Goal: Information Seeking & Learning: Learn about a topic

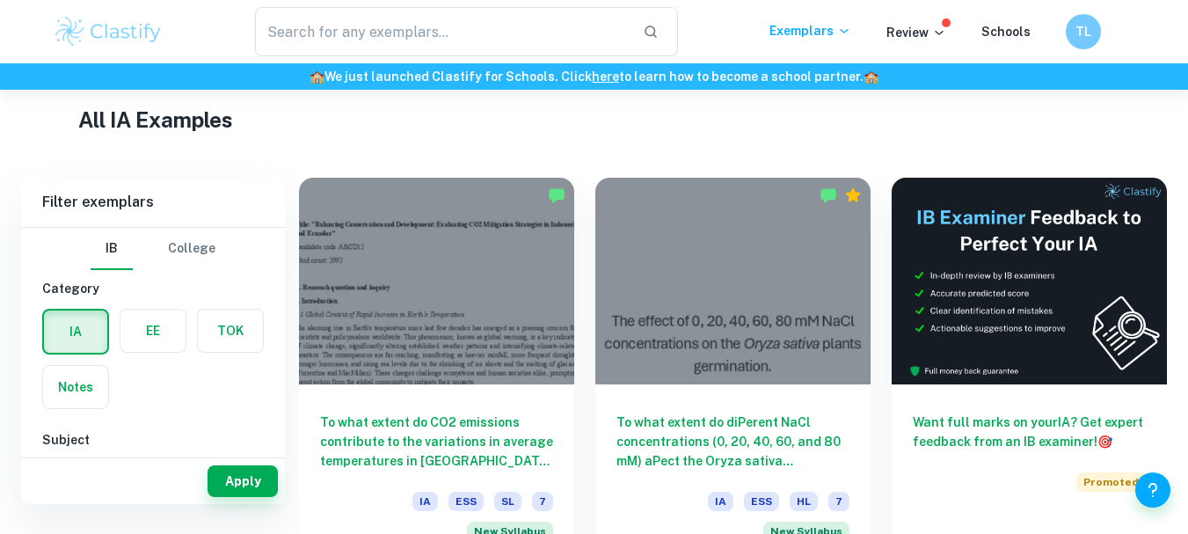
scroll to position [393, 0]
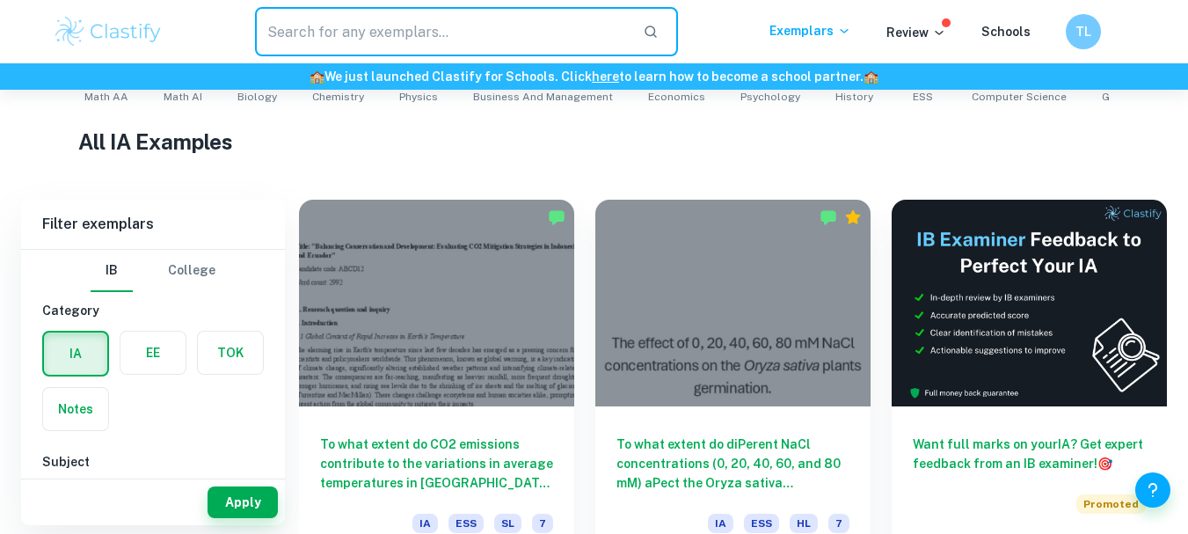
click at [356, 21] on input "text" at bounding box center [442, 31] width 375 height 49
type input "b"
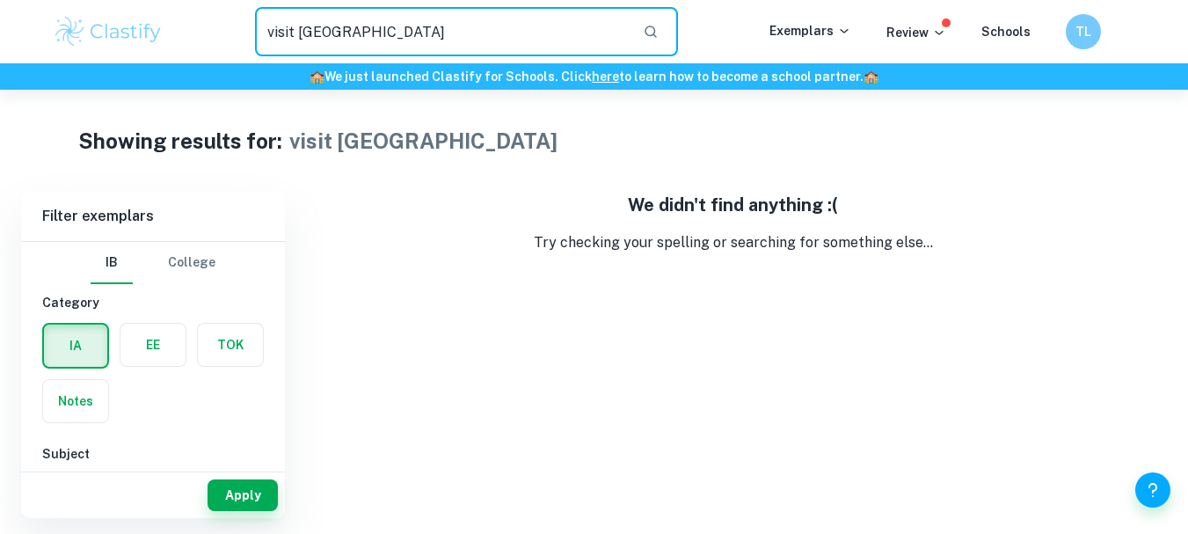
click at [356, 21] on input "visit [GEOGRAPHIC_DATA]" at bounding box center [442, 31] width 375 height 49
type input "v"
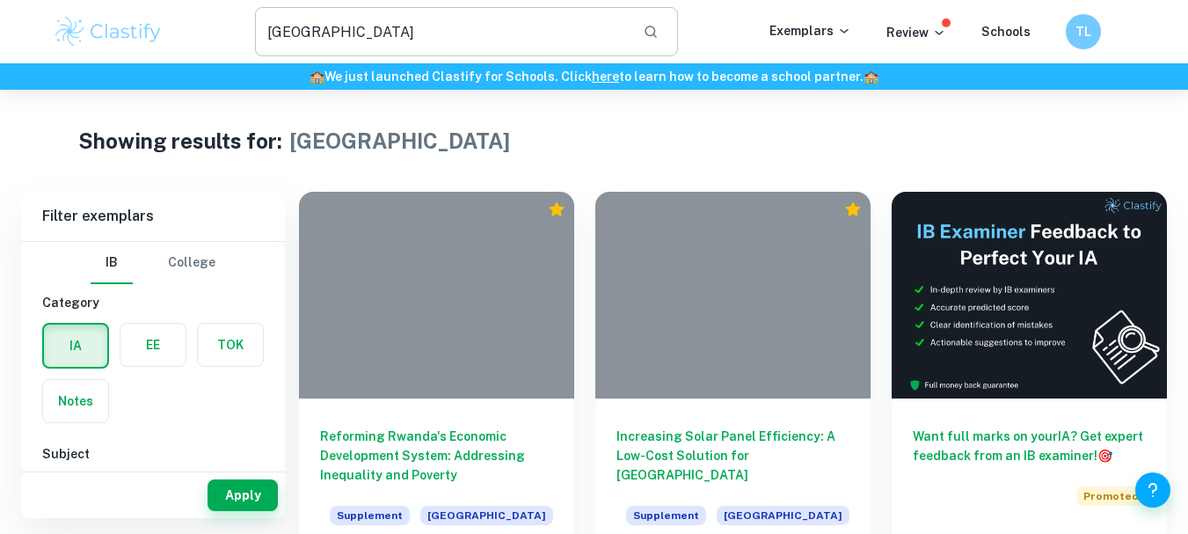
click at [380, 35] on input "[GEOGRAPHIC_DATA]" at bounding box center [442, 31] width 375 height 49
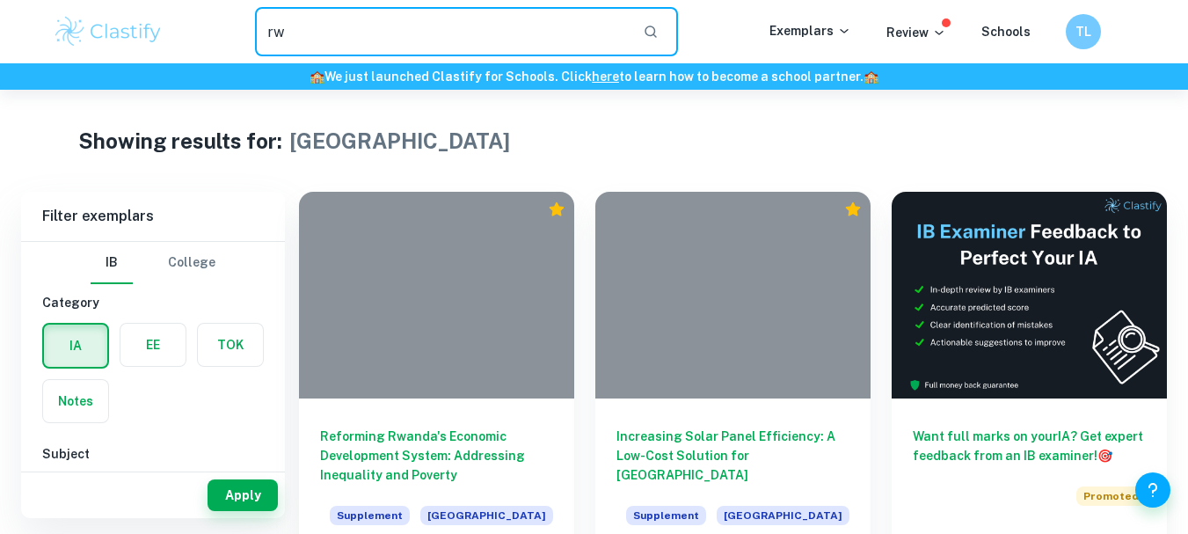
type input "r"
drag, startPoint x: 536, startPoint y: 9, endPoint x: 533, endPoint y: 37, distance: 28.4
click at [533, 37] on input "text" at bounding box center [442, 31] width 375 height 49
click at [402, 37] on input "text" at bounding box center [442, 31] width 375 height 49
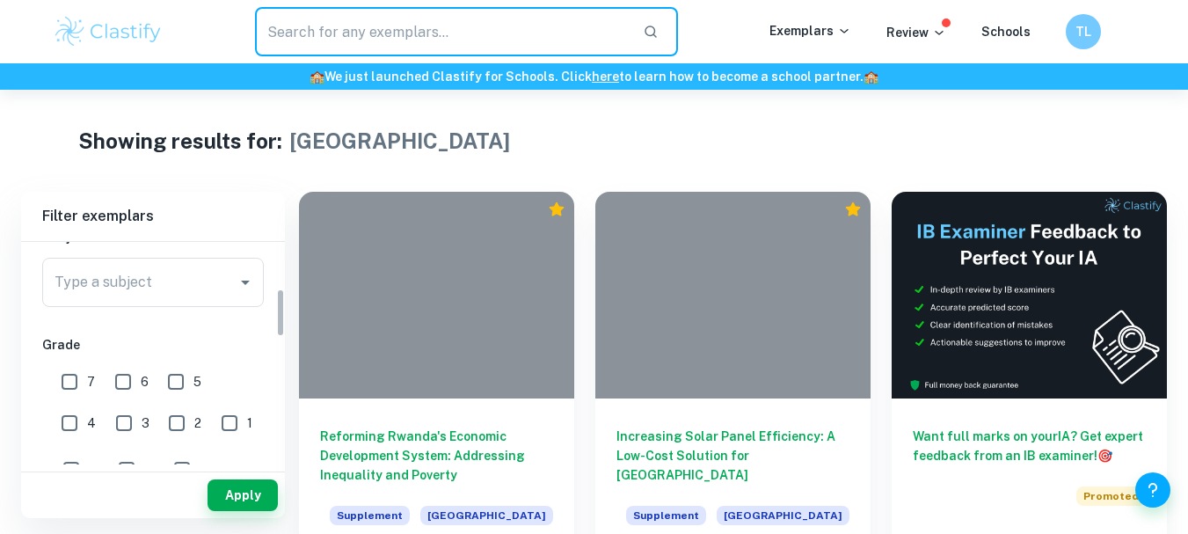
scroll to position [217, 0]
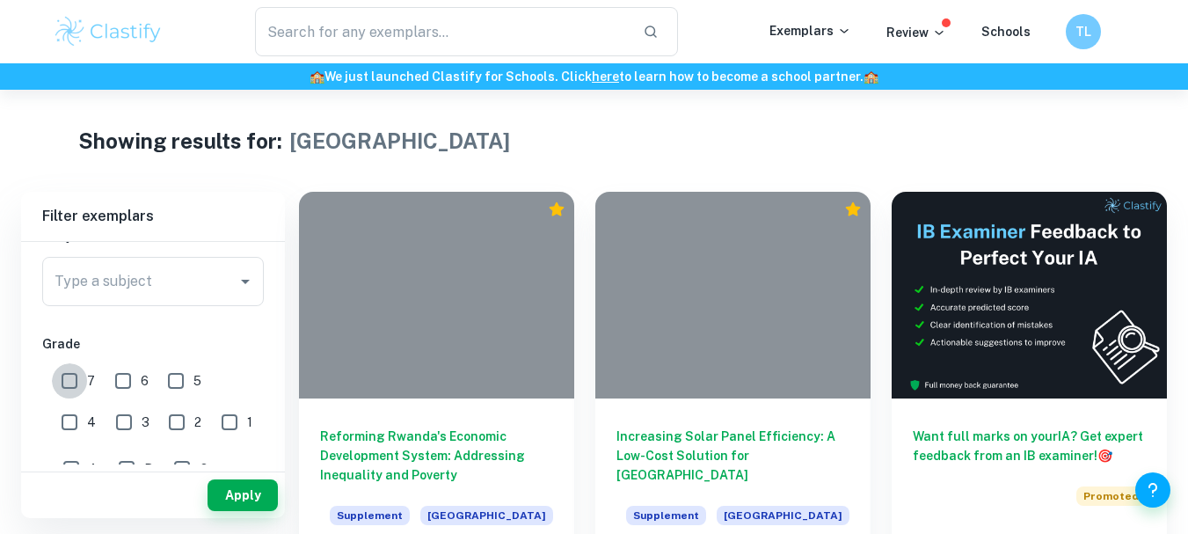
click at [69, 388] on input "7" at bounding box center [69, 380] width 35 height 35
checkbox input "true"
click at [117, 383] on input "6" at bounding box center [123, 380] width 35 height 35
checkbox input "true"
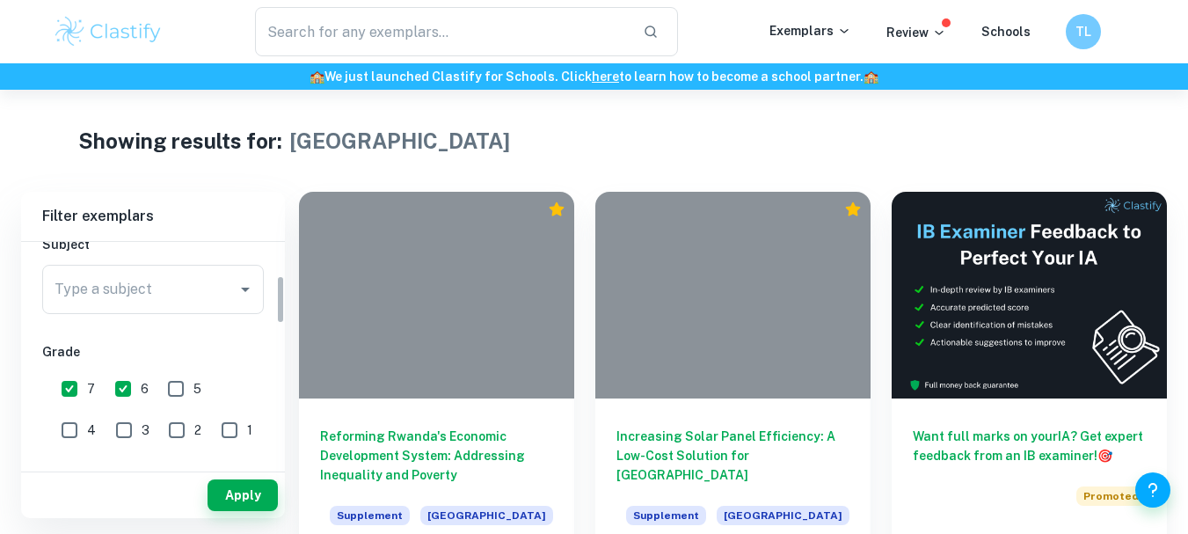
scroll to position [135, 0]
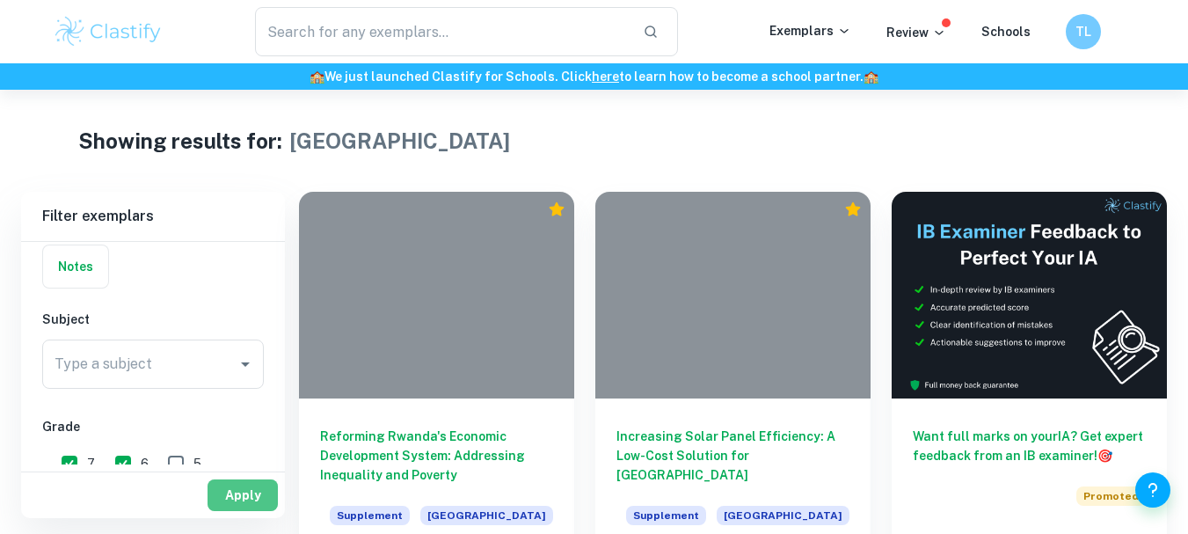
click at [244, 500] on button "Apply" at bounding box center [243, 495] width 70 height 32
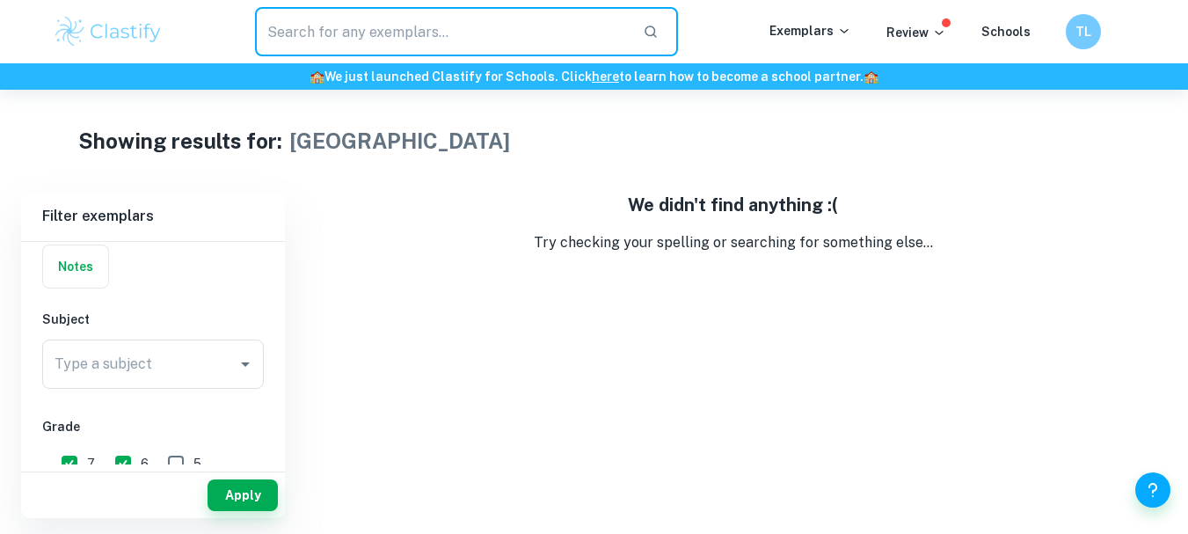
click at [461, 49] on input "text" at bounding box center [442, 31] width 375 height 49
type input "r"
type input "business management"
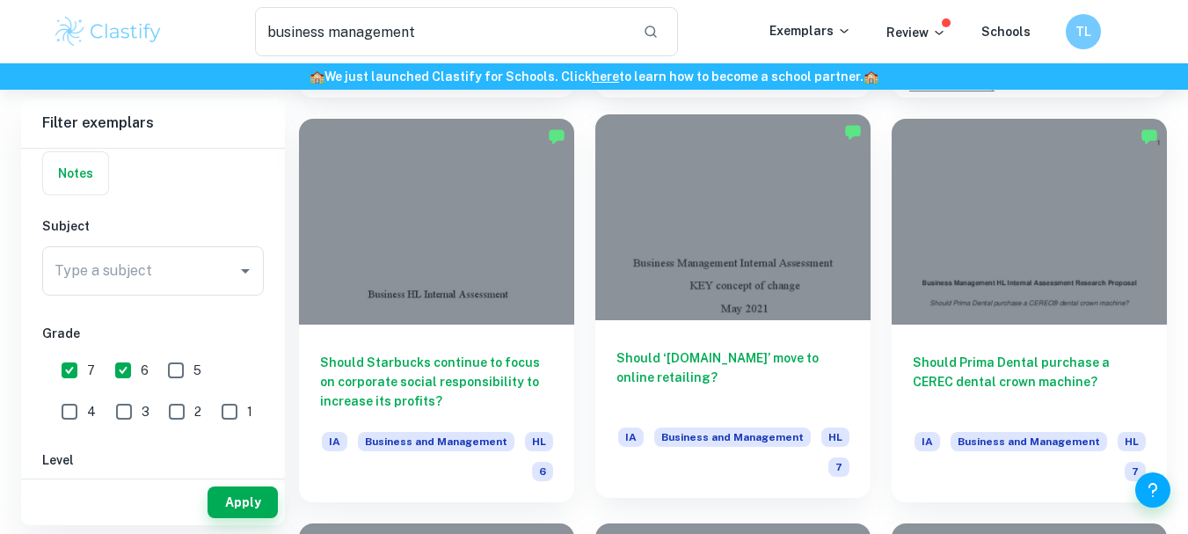
scroll to position [473, 0]
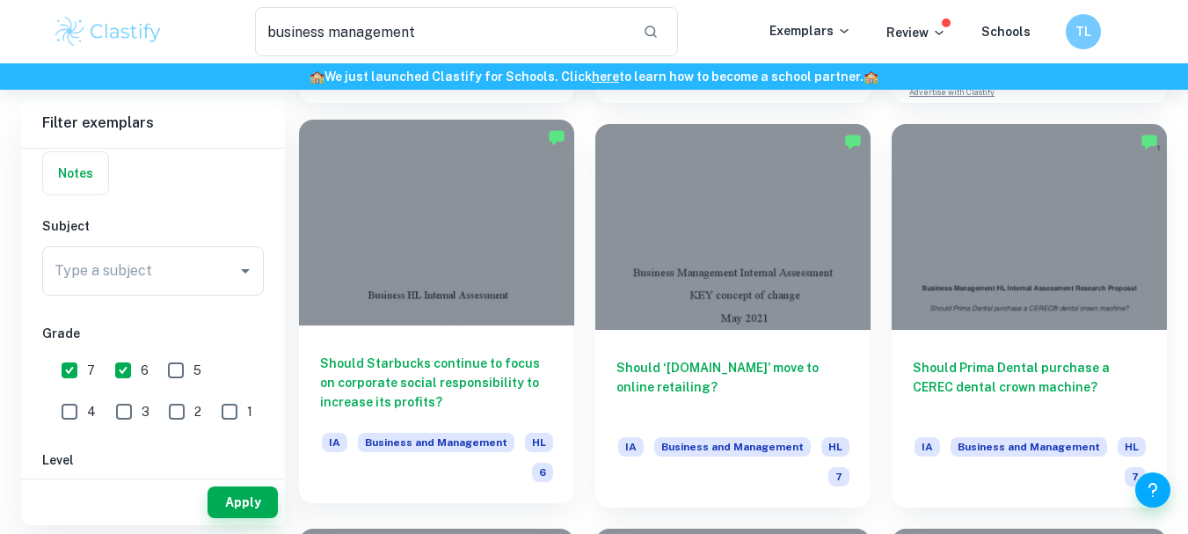
click at [375, 181] on div at bounding box center [436, 223] width 275 height 207
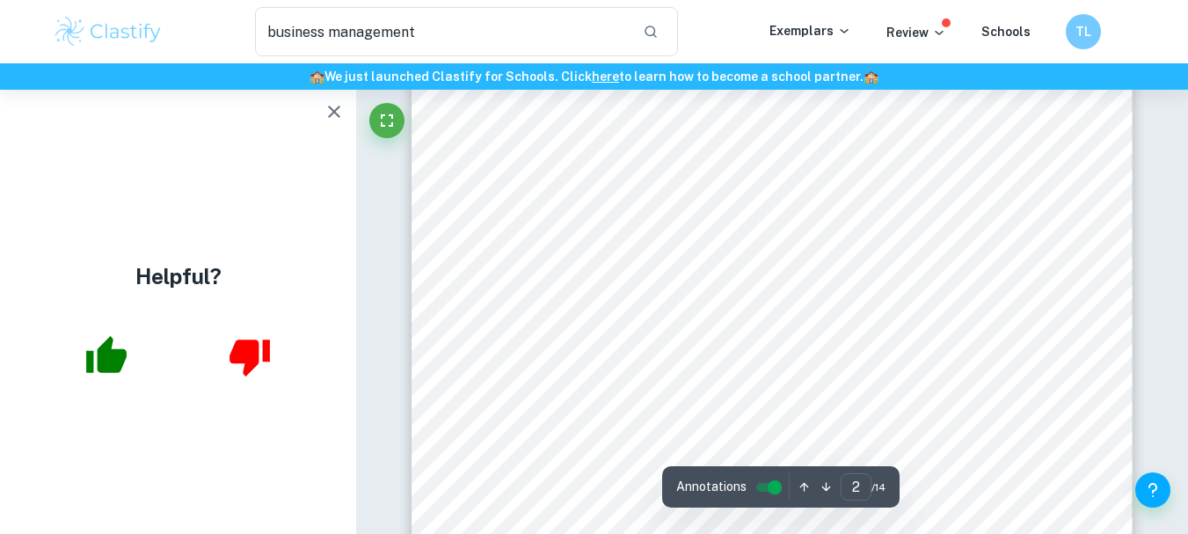
scroll to position [1220, 0]
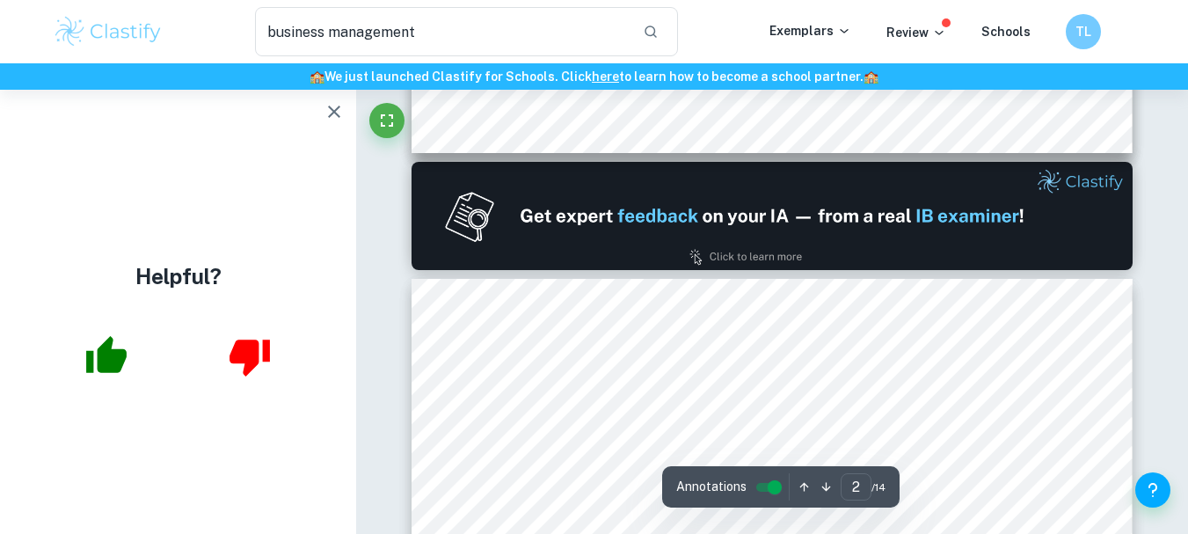
type input "1"
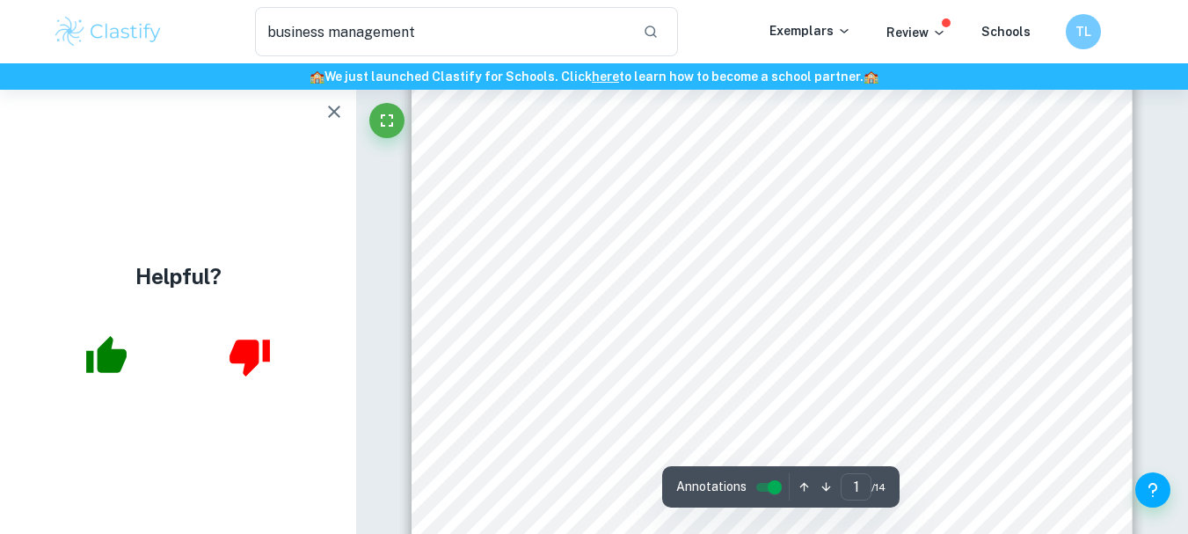
scroll to position [526, 0]
